Goal: Navigation & Orientation: Go to known website

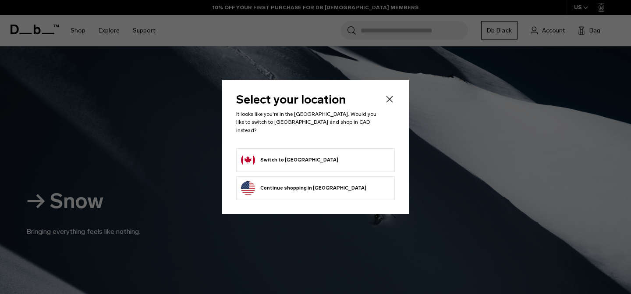
click at [291, 161] on button "Switch to [GEOGRAPHIC_DATA]" at bounding box center [289, 160] width 97 height 14
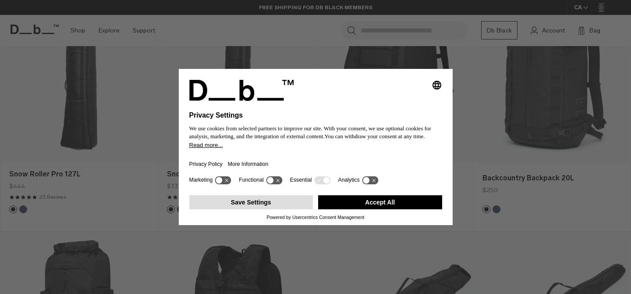
click at [257, 205] on button "Save Settings" at bounding box center [251, 202] width 124 height 14
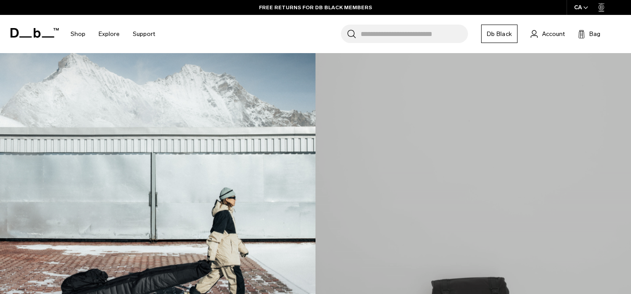
scroll to position [1164, 0]
